Goal: Task Accomplishment & Management: Use online tool/utility

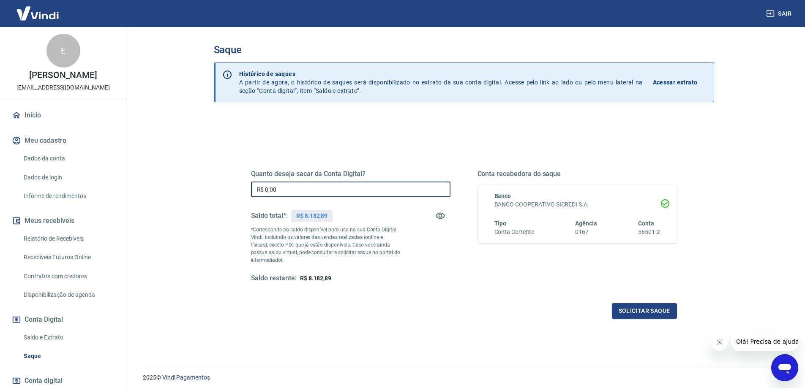
click at [286, 191] on input "R$ 0,00" at bounding box center [351, 190] width 200 height 16
type input "R$ 8.182,89"
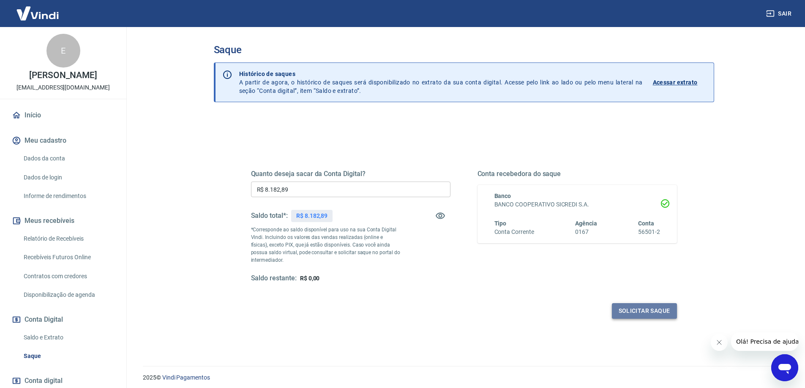
click at [648, 311] on button "Solicitar saque" at bounding box center [644, 311] width 65 height 16
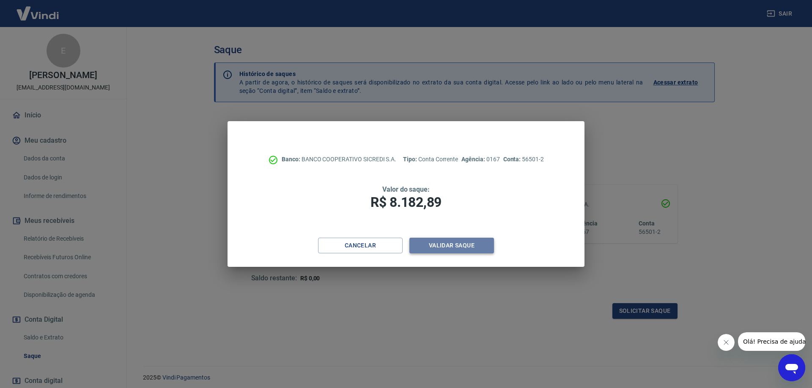
click at [441, 249] on button "Validar saque" at bounding box center [451, 246] width 85 height 16
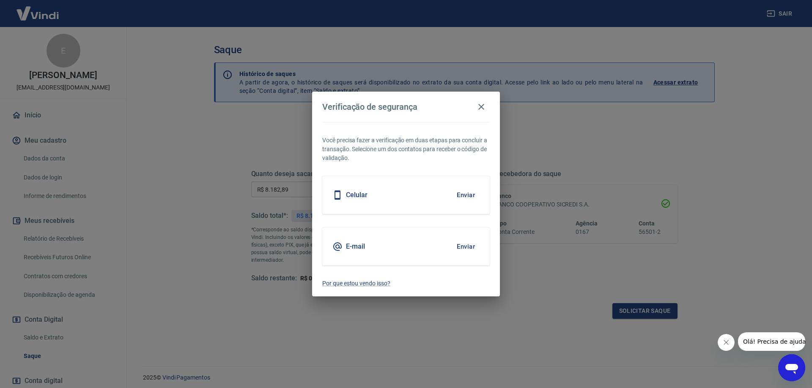
click at [461, 245] on button "Enviar" at bounding box center [465, 247] width 27 height 18
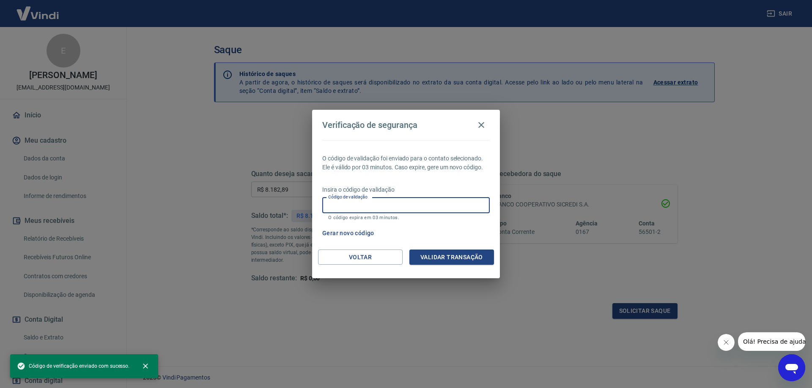
click at [391, 210] on input "Código de validação" at bounding box center [405, 206] width 167 height 16
paste input "650459"
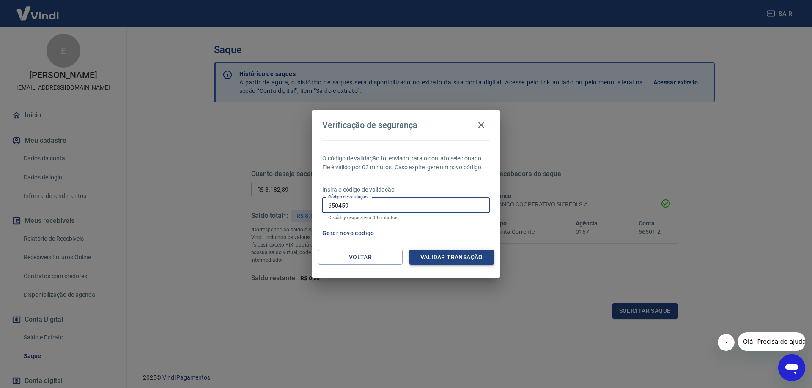
type input "650459"
click at [462, 259] on button "Validar transação" at bounding box center [451, 258] width 85 height 16
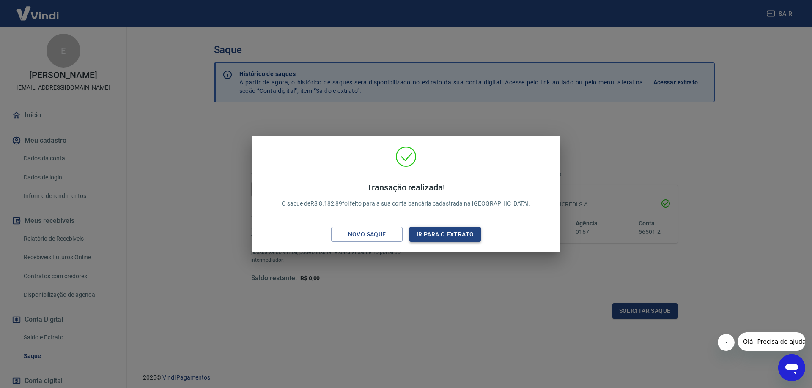
click at [456, 235] on button "Ir para o extrato" at bounding box center [444, 235] width 71 height 16
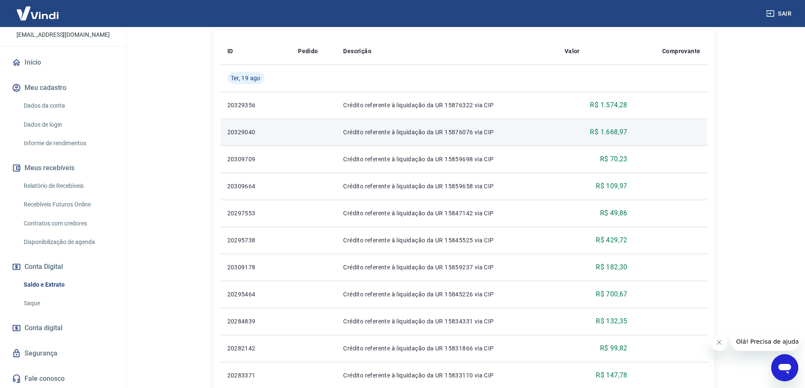
scroll to position [57, 0]
